Goal: Task Accomplishment & Management: Manage account settings

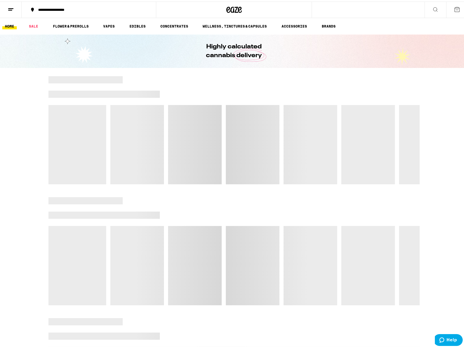
click at [4, 8] on button at bounding box center [11, 8] width 22 height 16
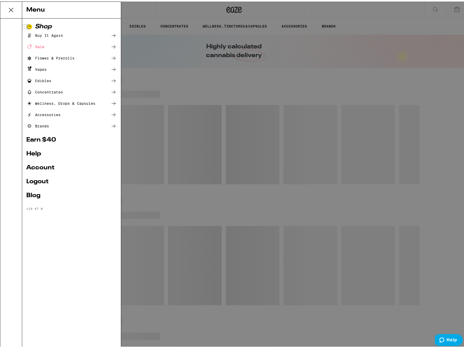
click at [48, 167] on link "Account" at bounding box center [71, 166] width 90 height 6
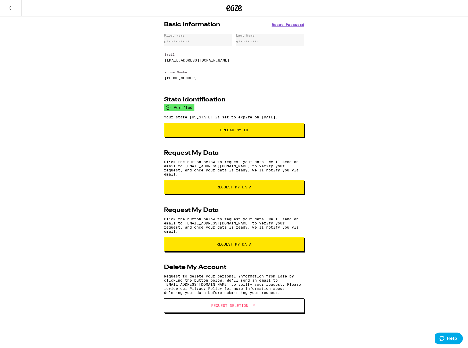
click at [8, 12] on button at bounding box center [11, 8] width 22 height 16
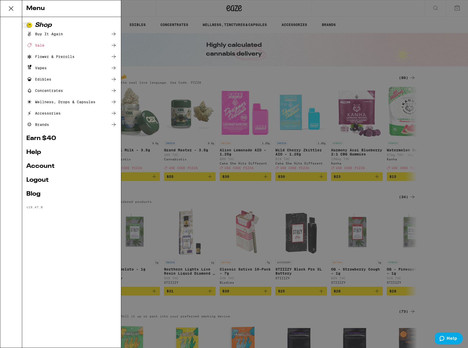
click at [284, 50] on div "Menu Shop Buy It Again Sale Flower & Prerolls Vapes Edibles Concentrates Wellne…" at bounding box center [234, 174] width 468 height 348
